Goal: Transaction & Acquisition: Purchase product/service

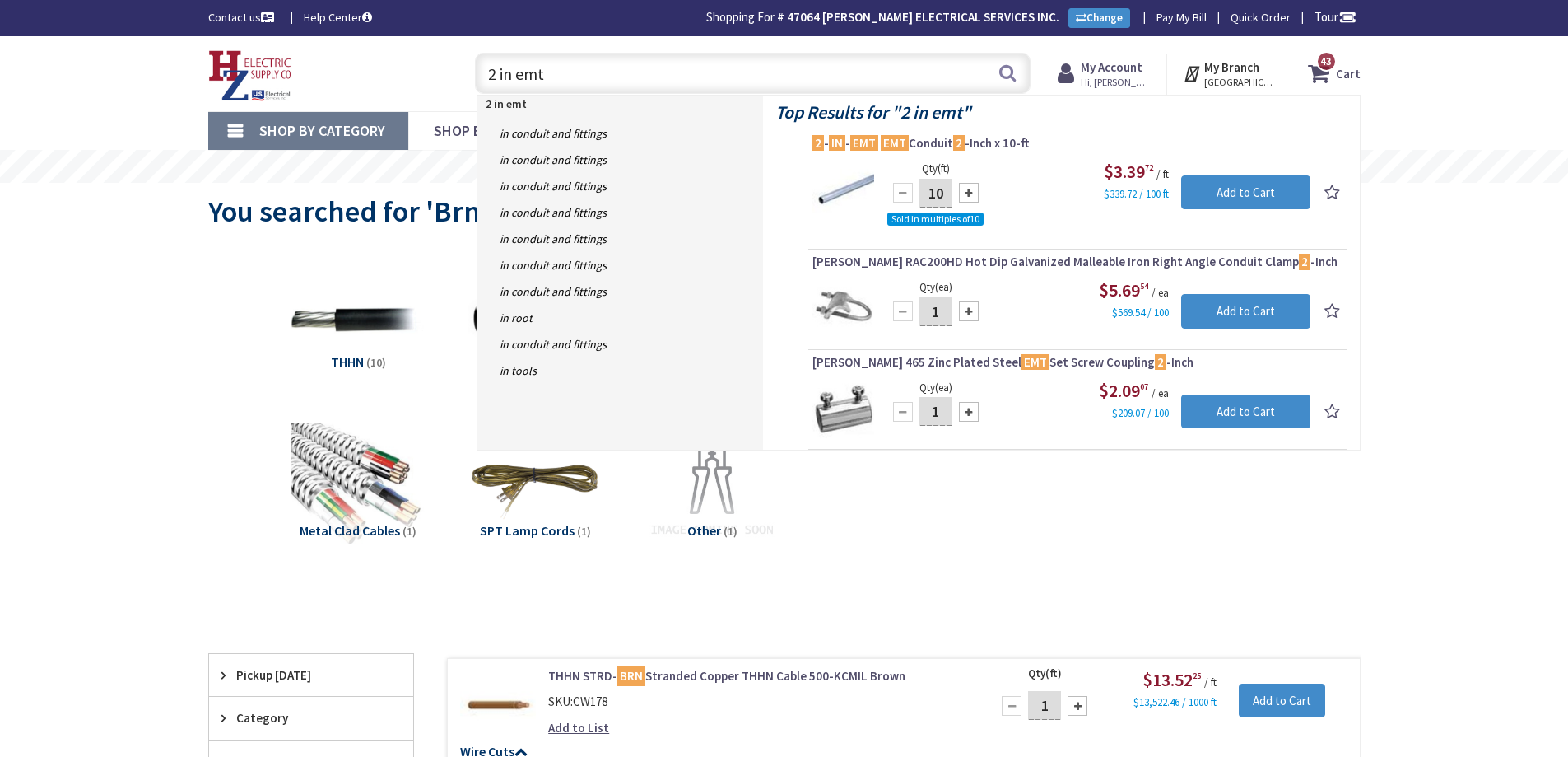
click at [828, 72] on input "2 in emt" at bounding box center [753, 73] width 556 height 41
type input "2"
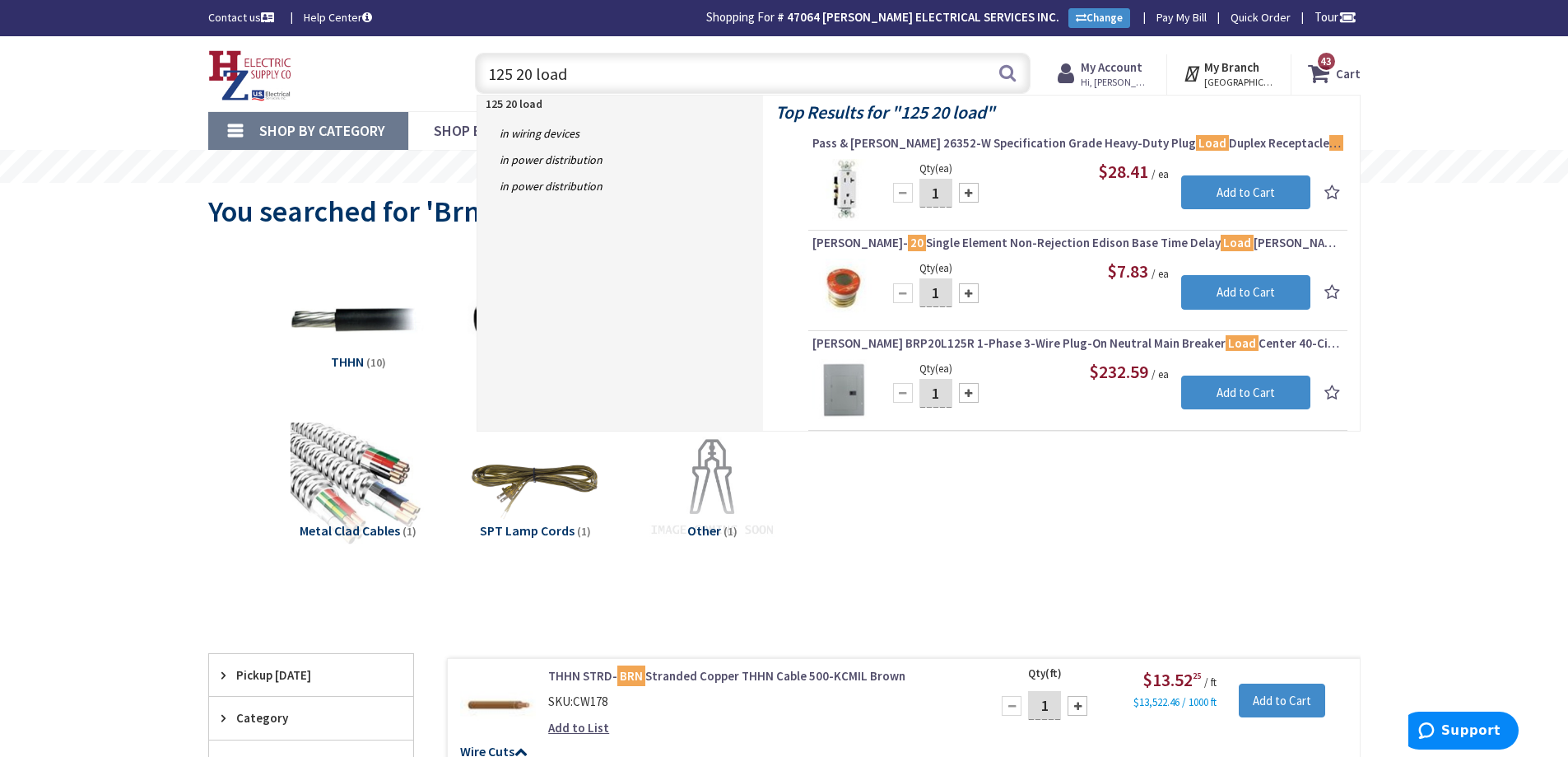
click at [527, 75] on input "125 20 load" at bounding box center [753, 73] width 556 height 41
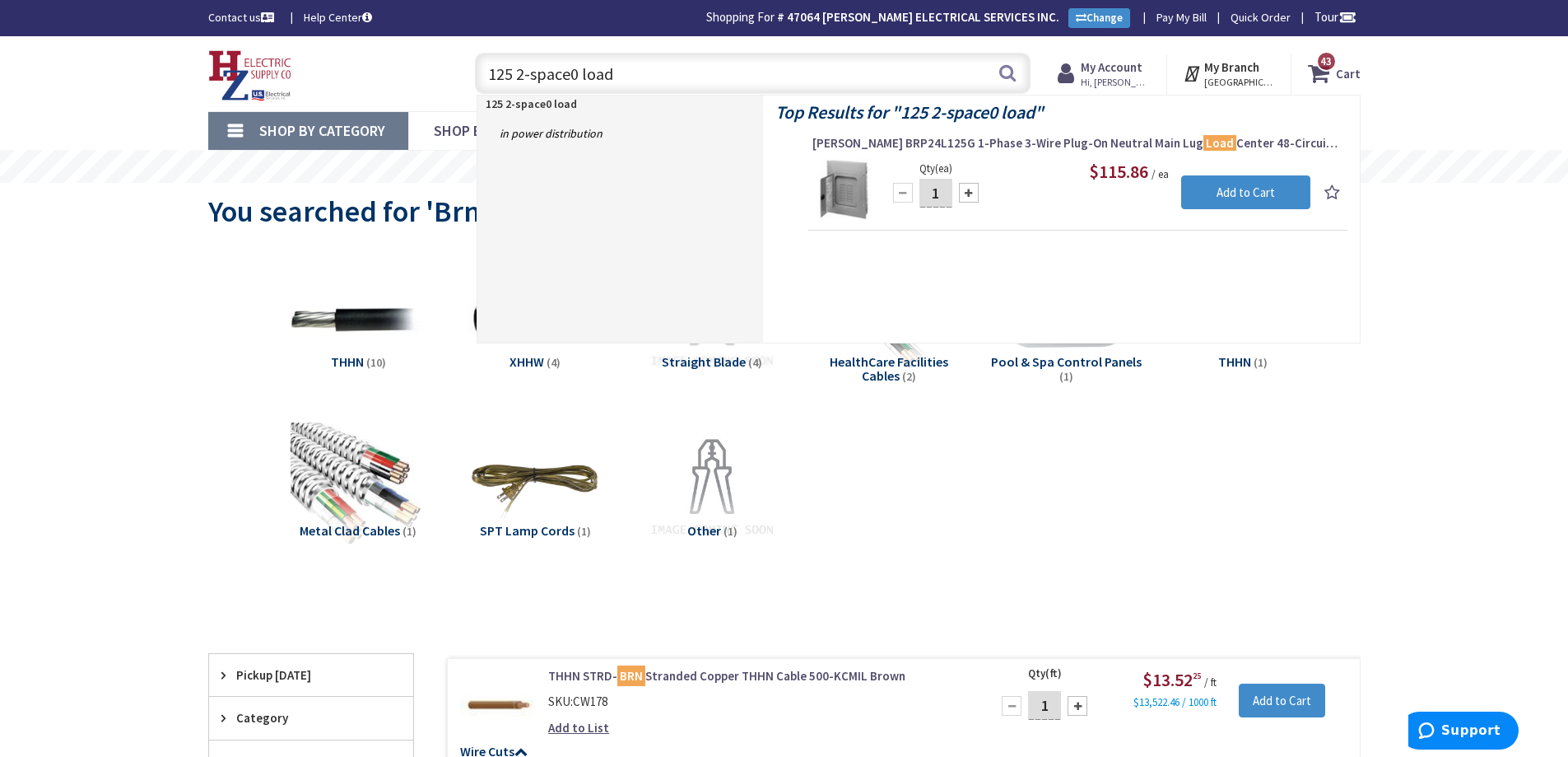
click at [575, 76] on input "125 2-space0 load" at bounding box center [753, 73] width 556 height 41
click at [631, 75] on input "125 2-space load" at bounding box center [753, 73] width 556 height 41
click at [527, 76] on input "125 2-space load main lug" at bounding box center [753, 73] width 556 height 41
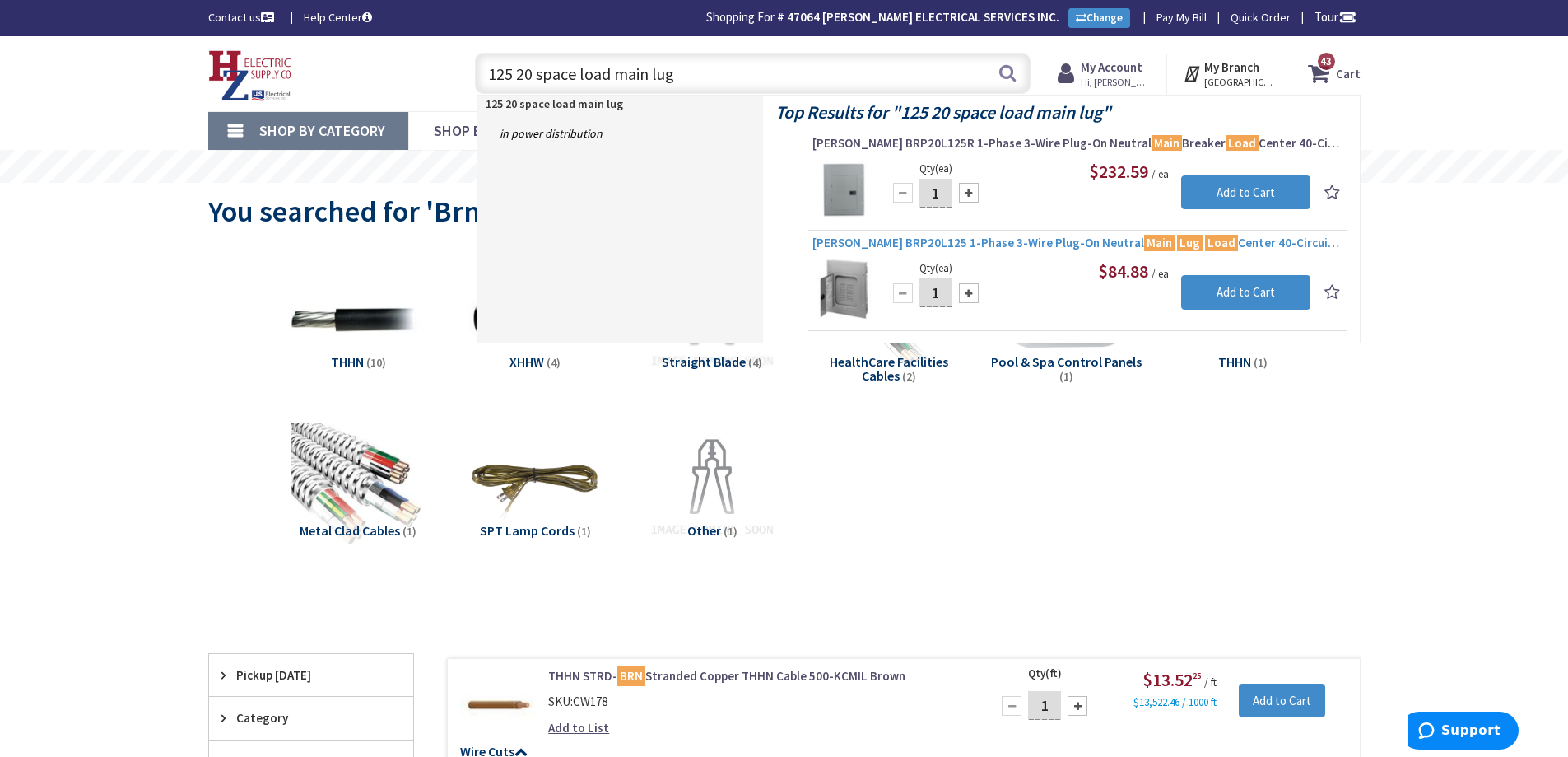
type input "125 20 space load main lug"
click at [1035, 240] on span "[PERSON_NAME] BRP20L125 1-Phase 3-Wire Plug-On Neutral Main Lug Load Center 40-…" at bounding box center [1077, 242] width 531 height 17
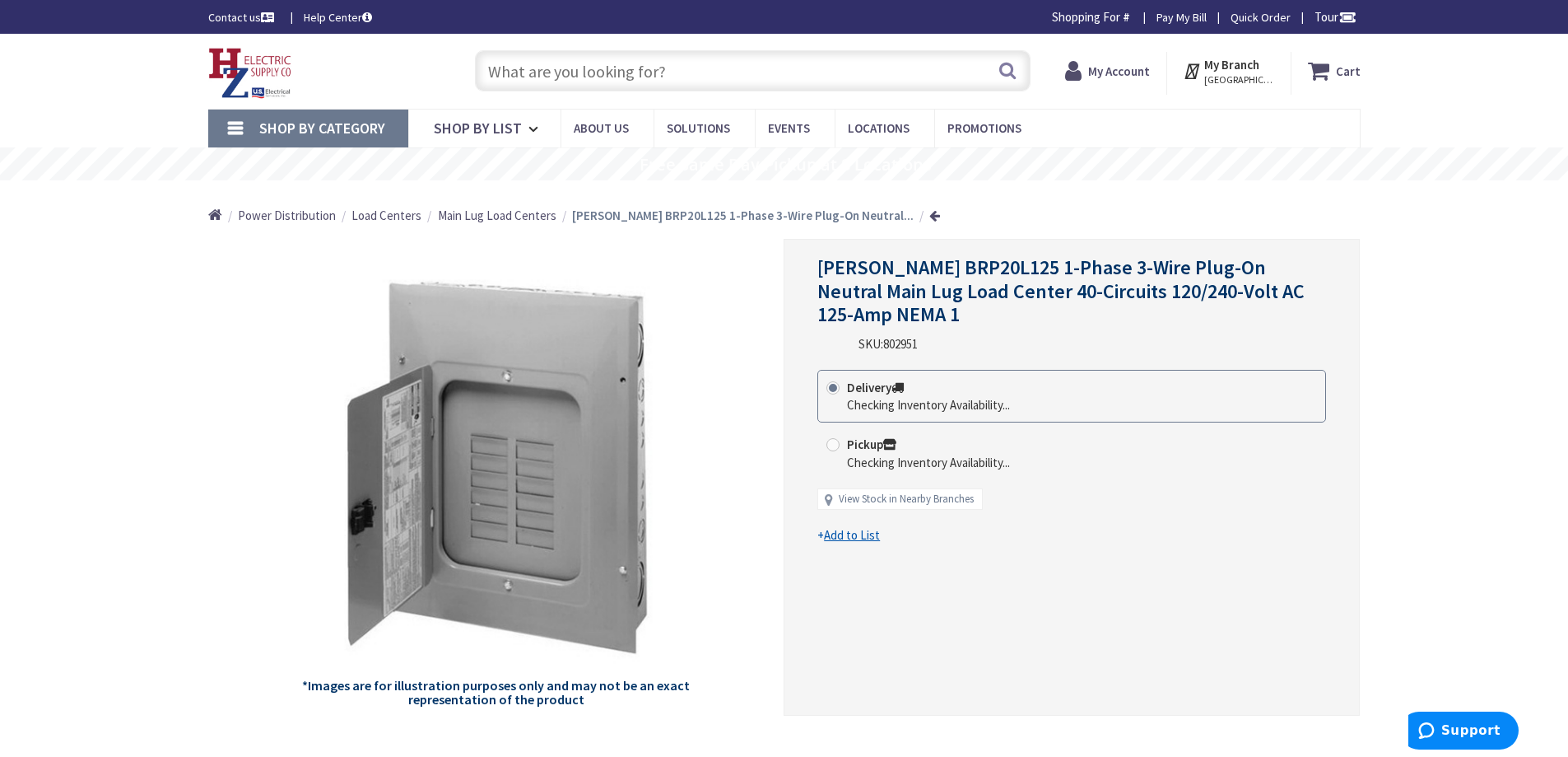
type input "[GEOGRAPHIC_DATA], [STREET_ADDRESS]"
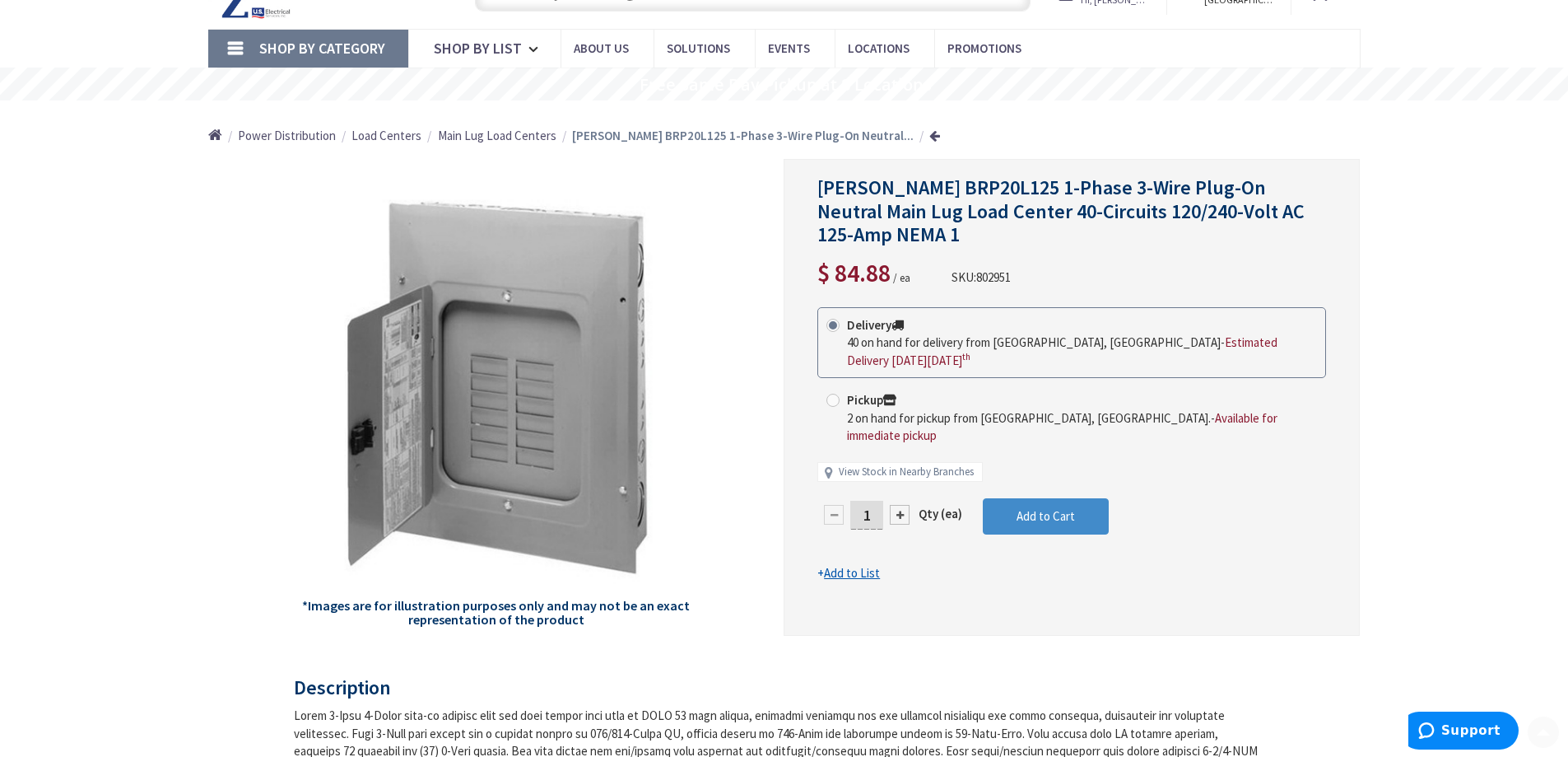
scroll to position [84, 0]
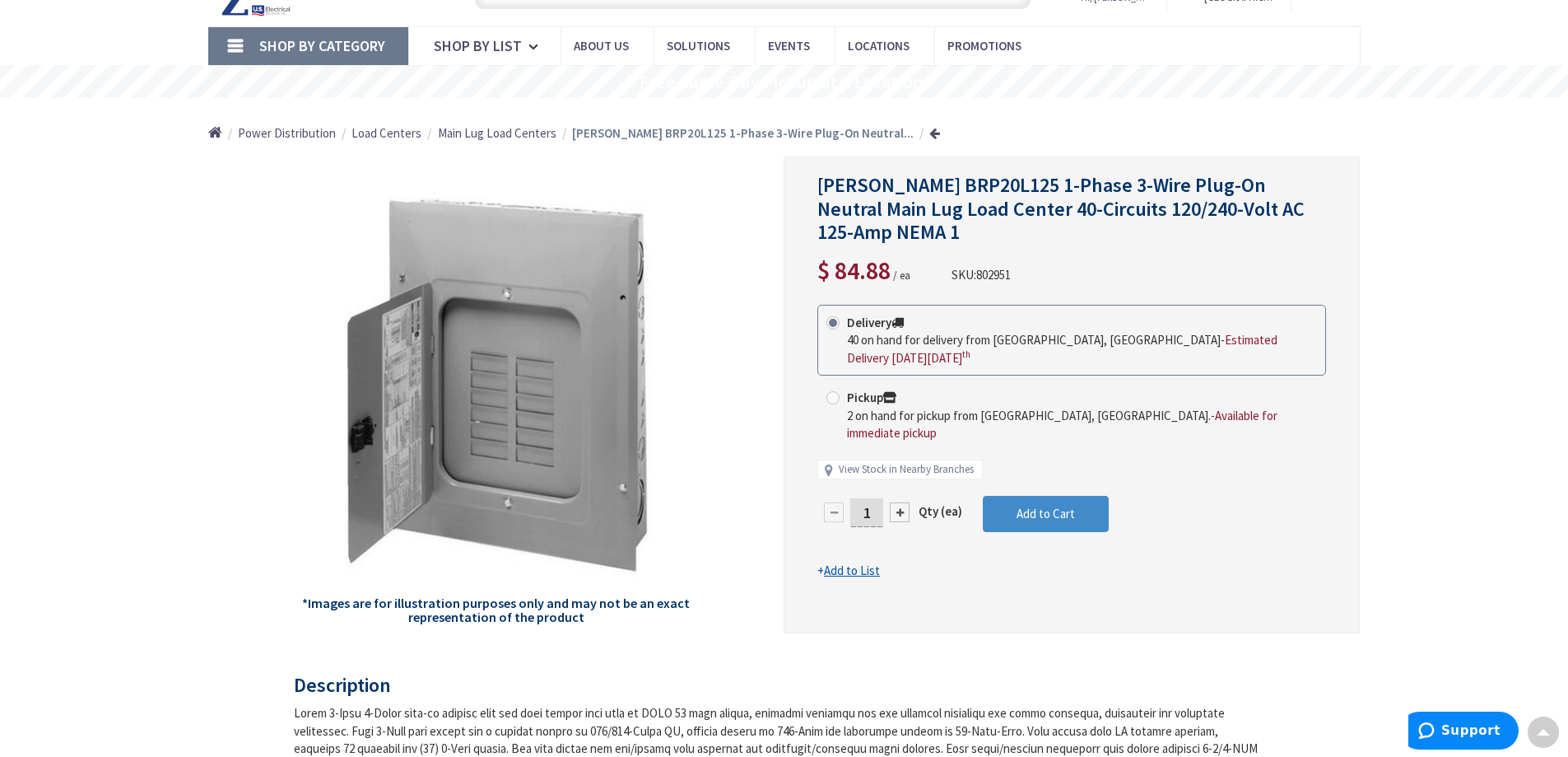
click at [752, 479] on div "*Images are for illustration purposes only and may not be an exact representati…" at bounding box center [497, 394] width 576 height 477
